Goal: Find specific page/section: Find specific page/section

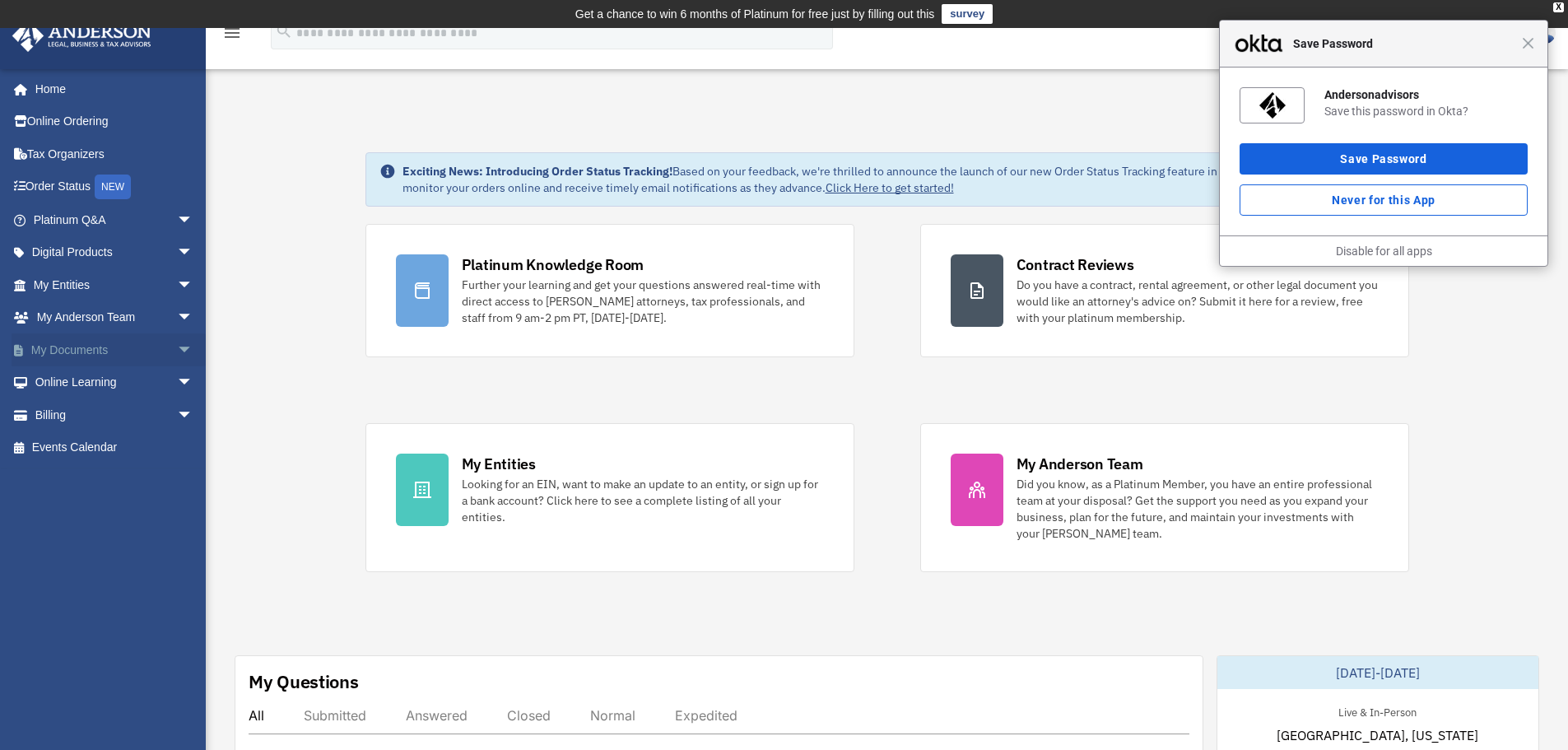
click at [177, 351] on span "arrow_drop_down" at bounding box center [193, 350] width 33 height 33
click at [1529, 45] on span "Close" at bounding box center [1528, 43] width 12 height 12
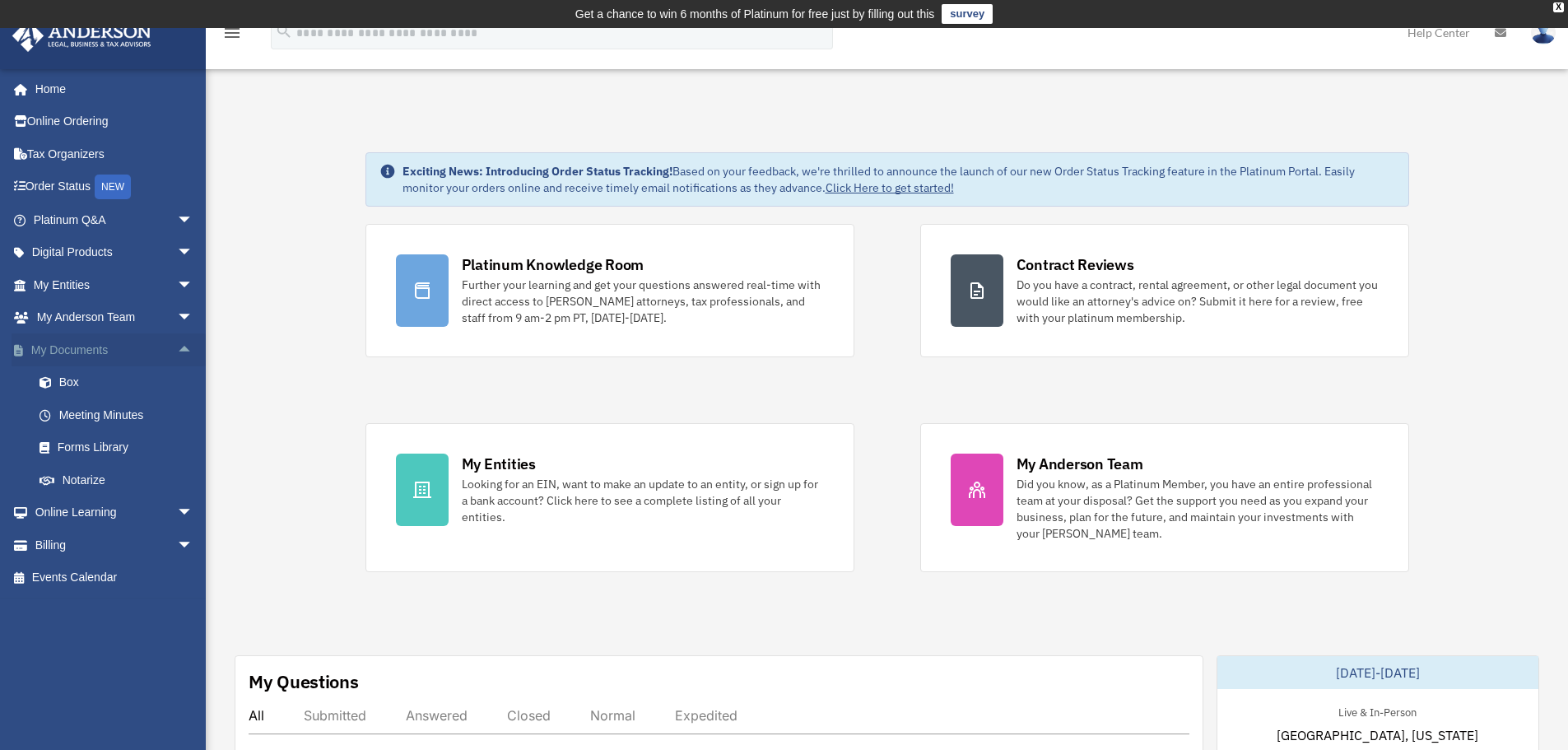
click at [134, 349] on link "My Documents arrow_drop_up" at bounding box center [114, 349] width 207 height 33
click at [185, 348] on span "arrow_drop_up" at bounding box center [193, 350] width 33 height 33
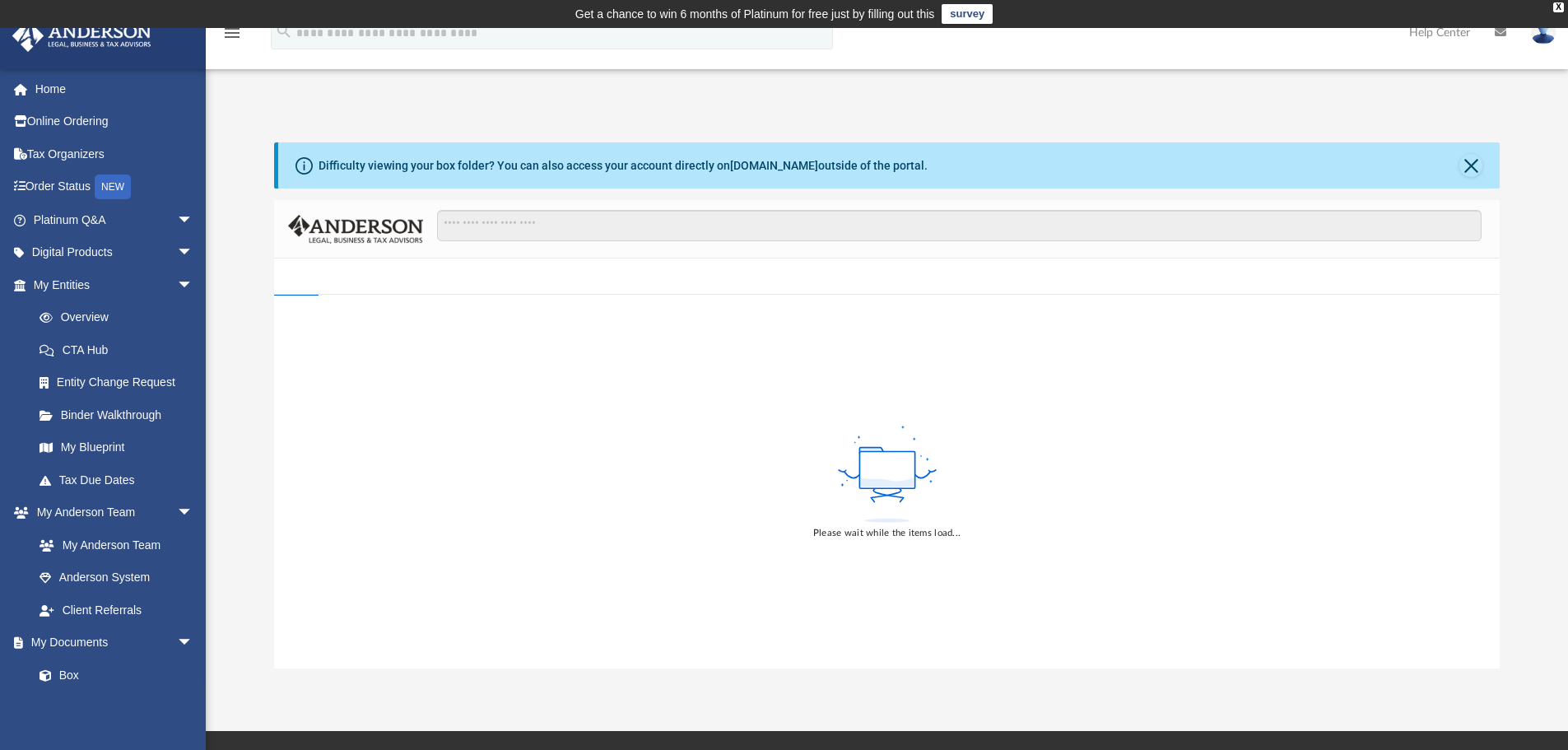
click at [228, 141] on div "Difficulty viewing your box folder? You can also access your account directly o…" at bounding box center [887, 388] width 1362 height 560
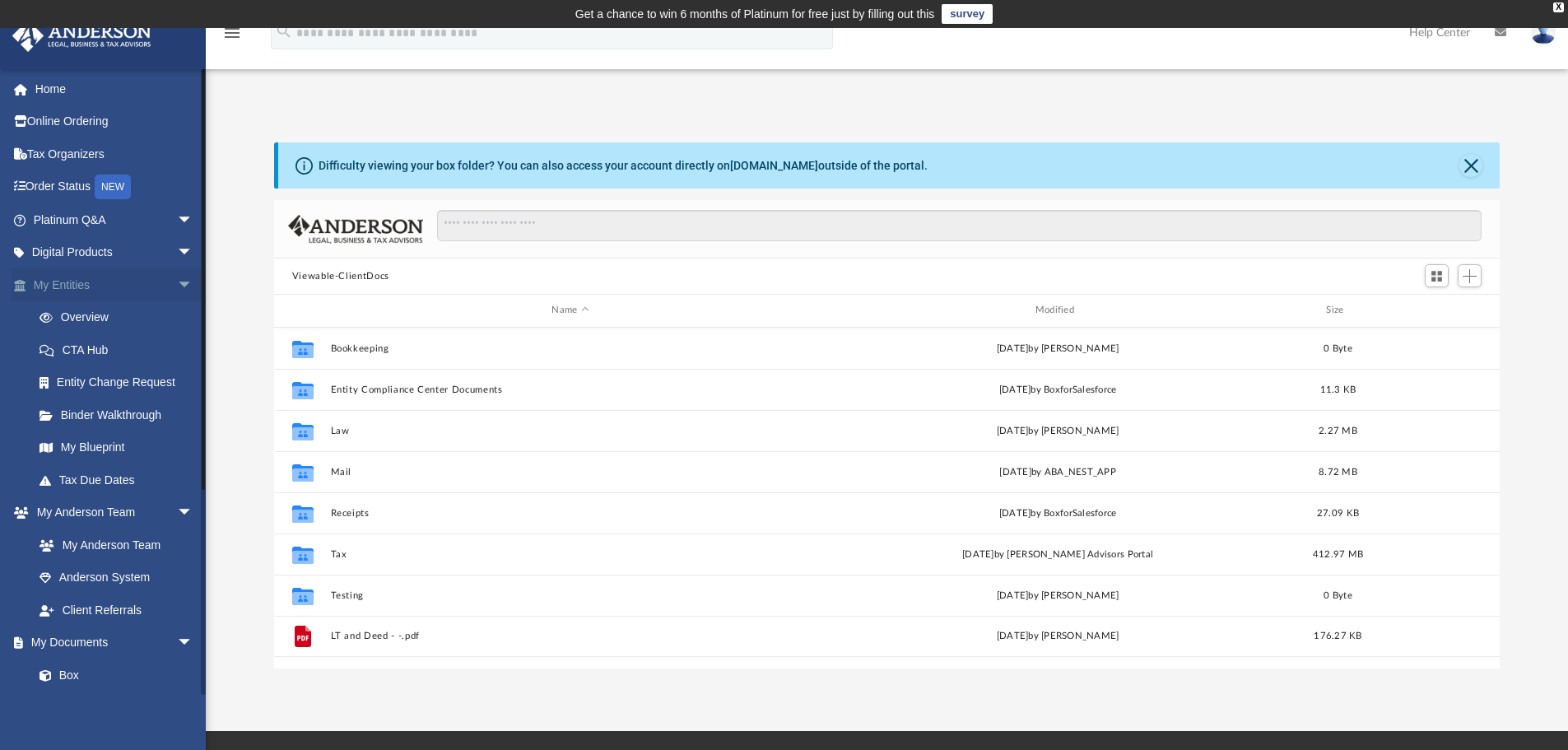
scroll to position [362, 1213]
click at [179, 288] on span "arrow_drop_down" at bounding box center [193, 285] width 33 height 33
click at [177, 316] on span "arrow_drop_down" at bounding box center [193, 318] width 33 height 33
click at [177, 348] on span "arrow_drop_down" at bounding box center [193, 350] width 33 height 33
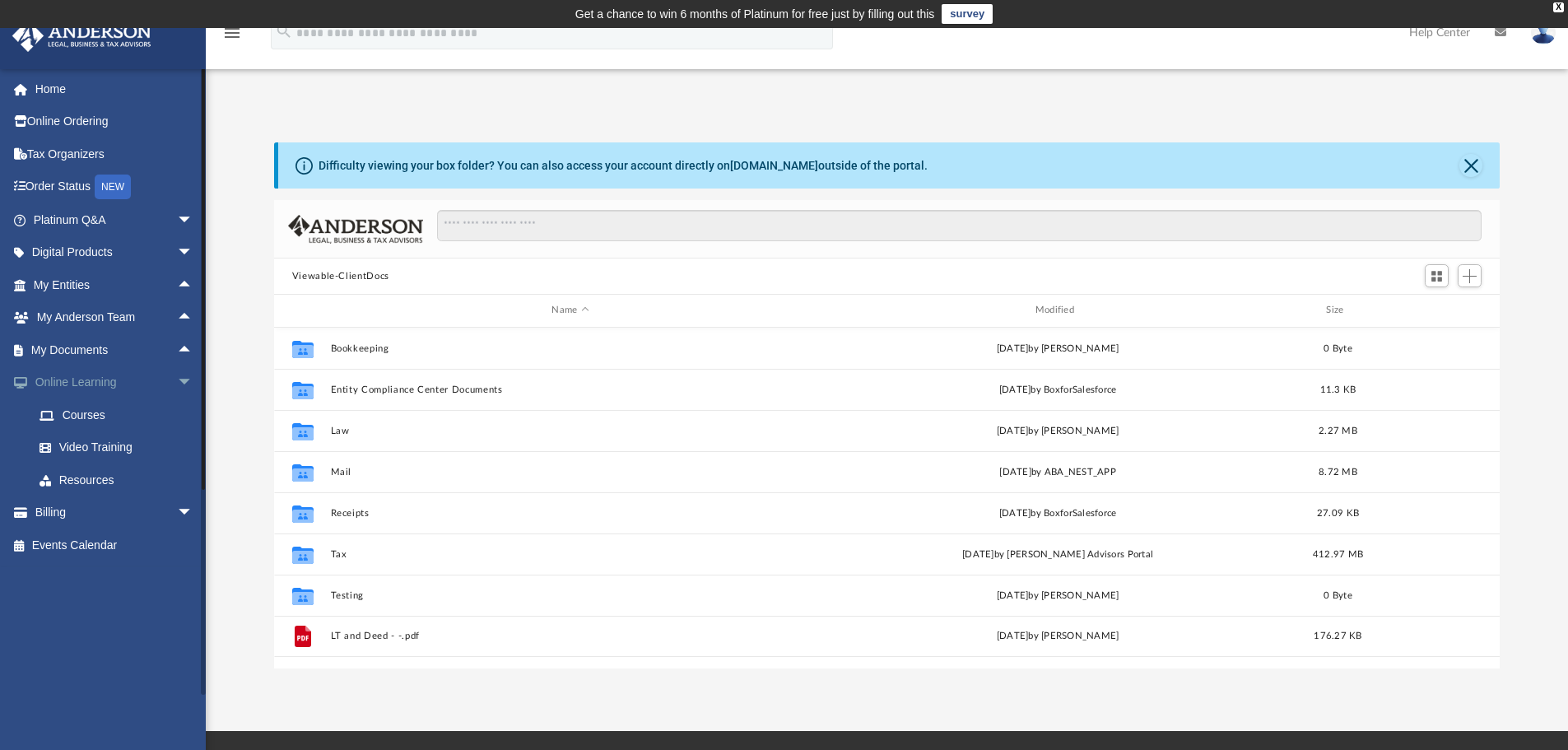
click at [177, 381] on span "arrow_drop_down" at bounding box center [193, 383] width 33 height 33
click at [177, 353] on span "arrow_drop_up" at bounding box center [193, 350] width 33 height 33
click at [177, 353] on span "arrow_drop_down" at bounding box center [193, 350] width 33 height 33
